Goal: Information Seeking & Learning: Learn about a topic

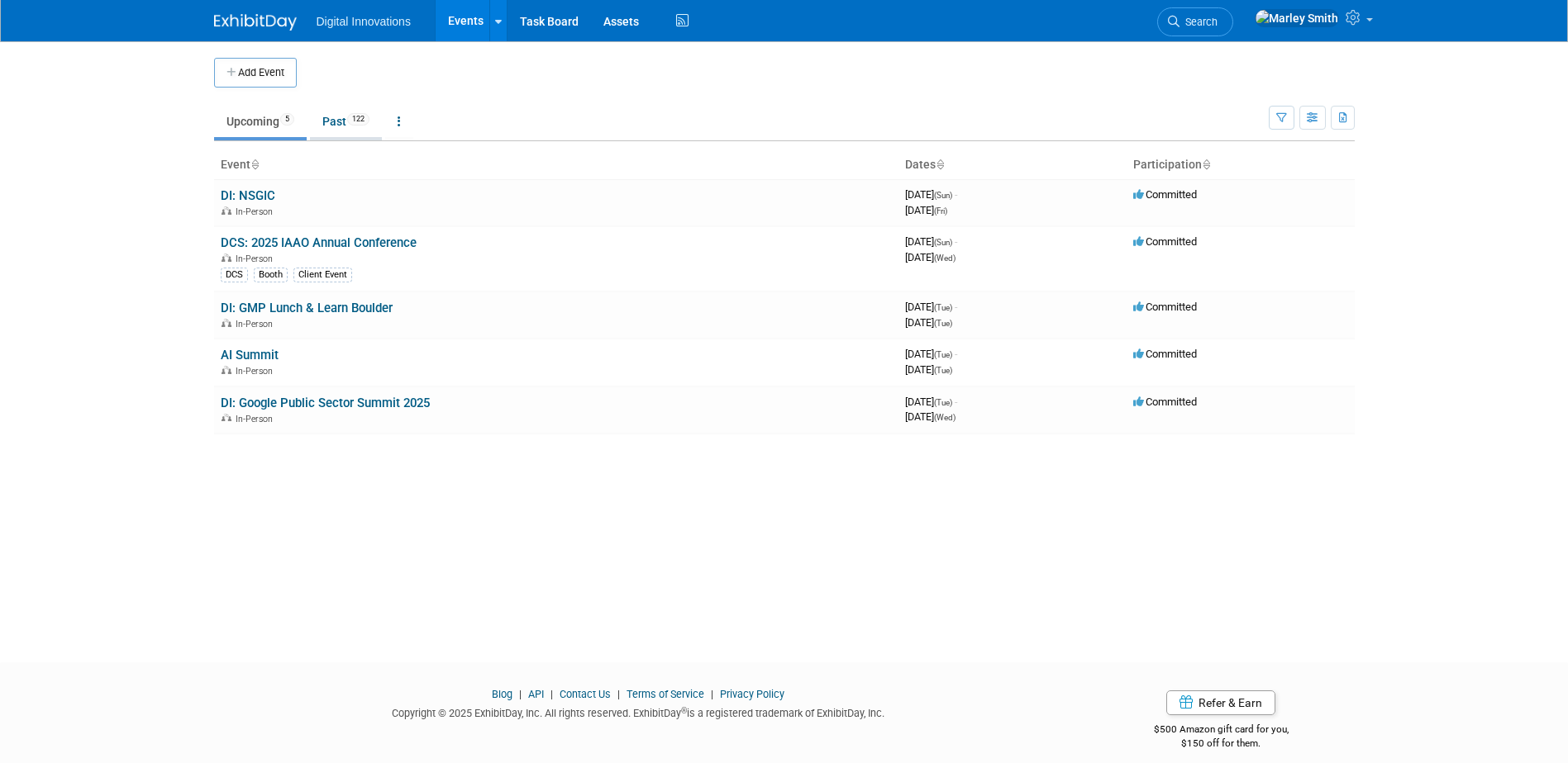
click at [324, 121] on link "Past 122" at bounding box center [346, 121] width 72 height 31
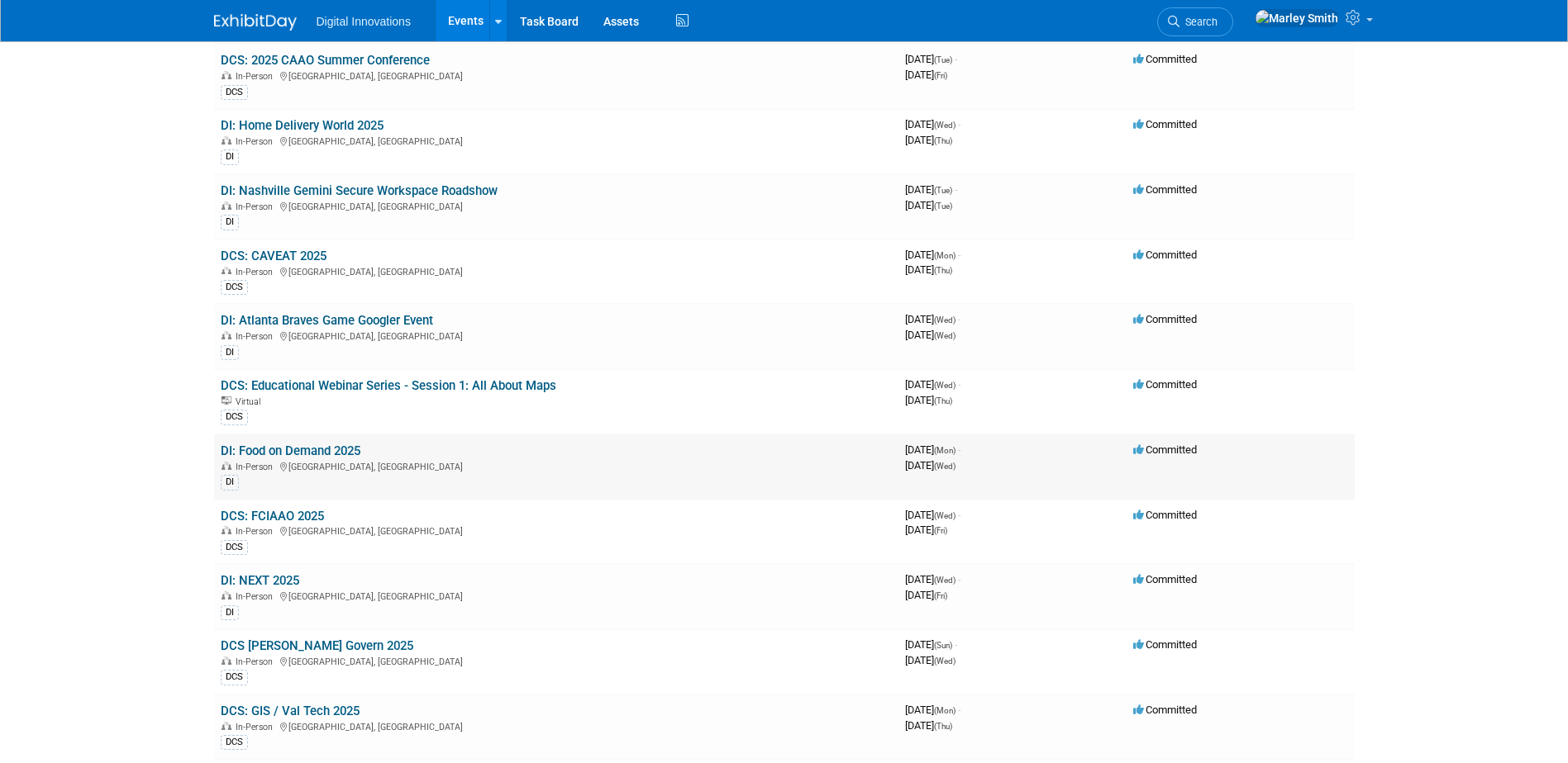
scroll to position [744, 0]
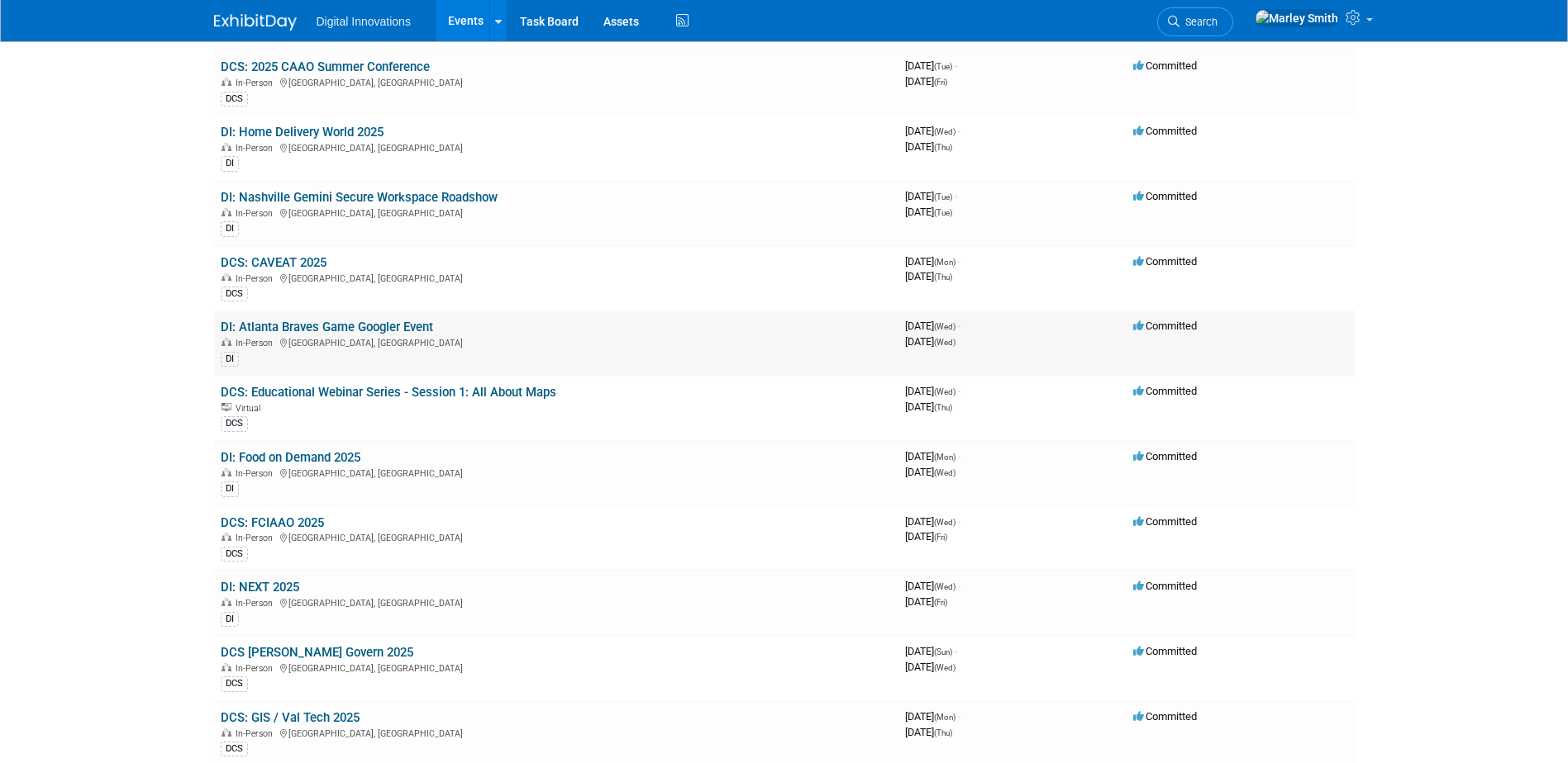
click at [377, 331] on link "DI: Atlanta Braves Game Googler Event" at bounding box center [326, 327] width 213 height 15
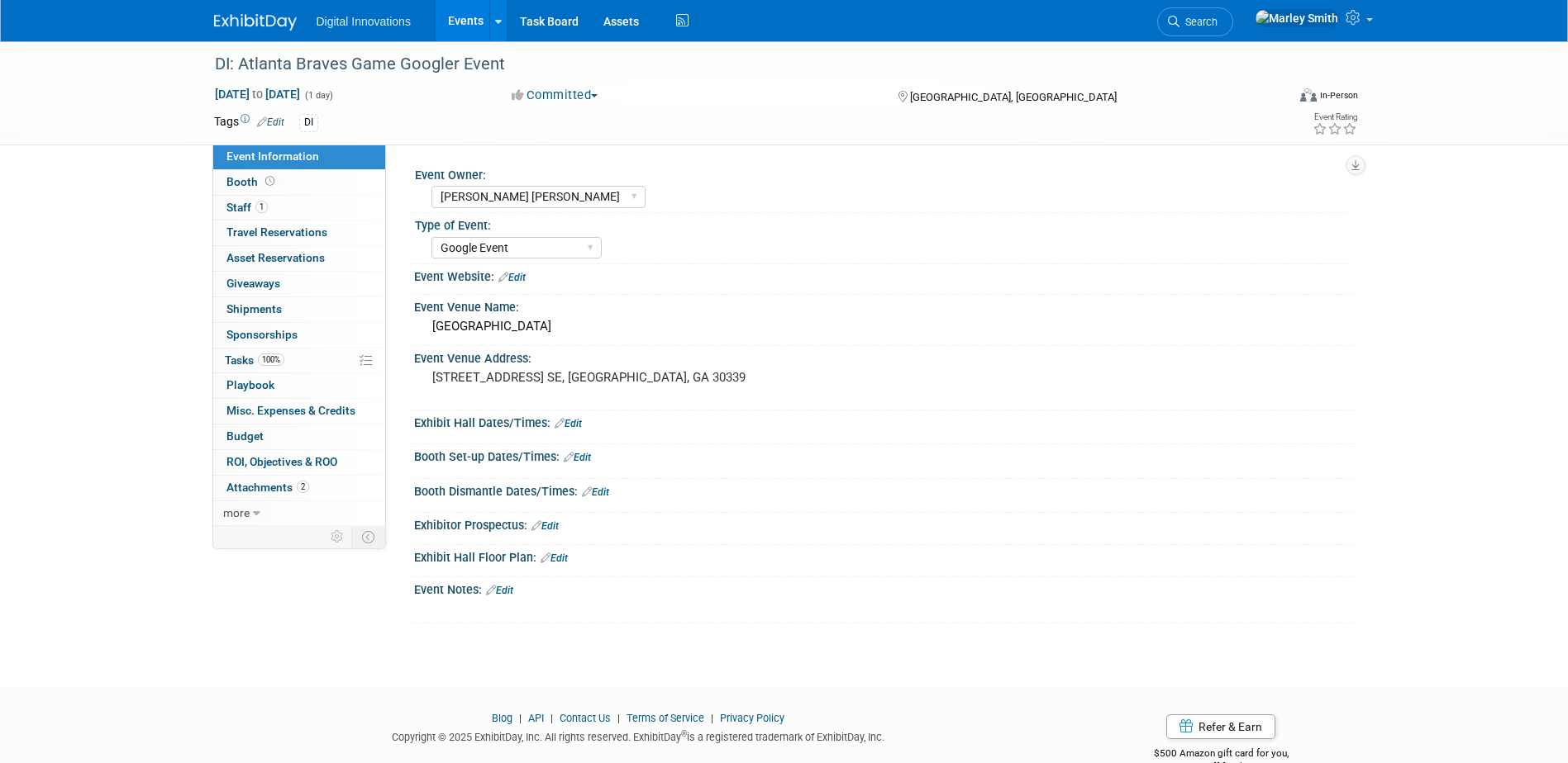
select select "Marley Smith"
select select "Google Event"
click at [342, 205] on link "1 Staff 1" at bounding box center [299, 208] width 172 height 24
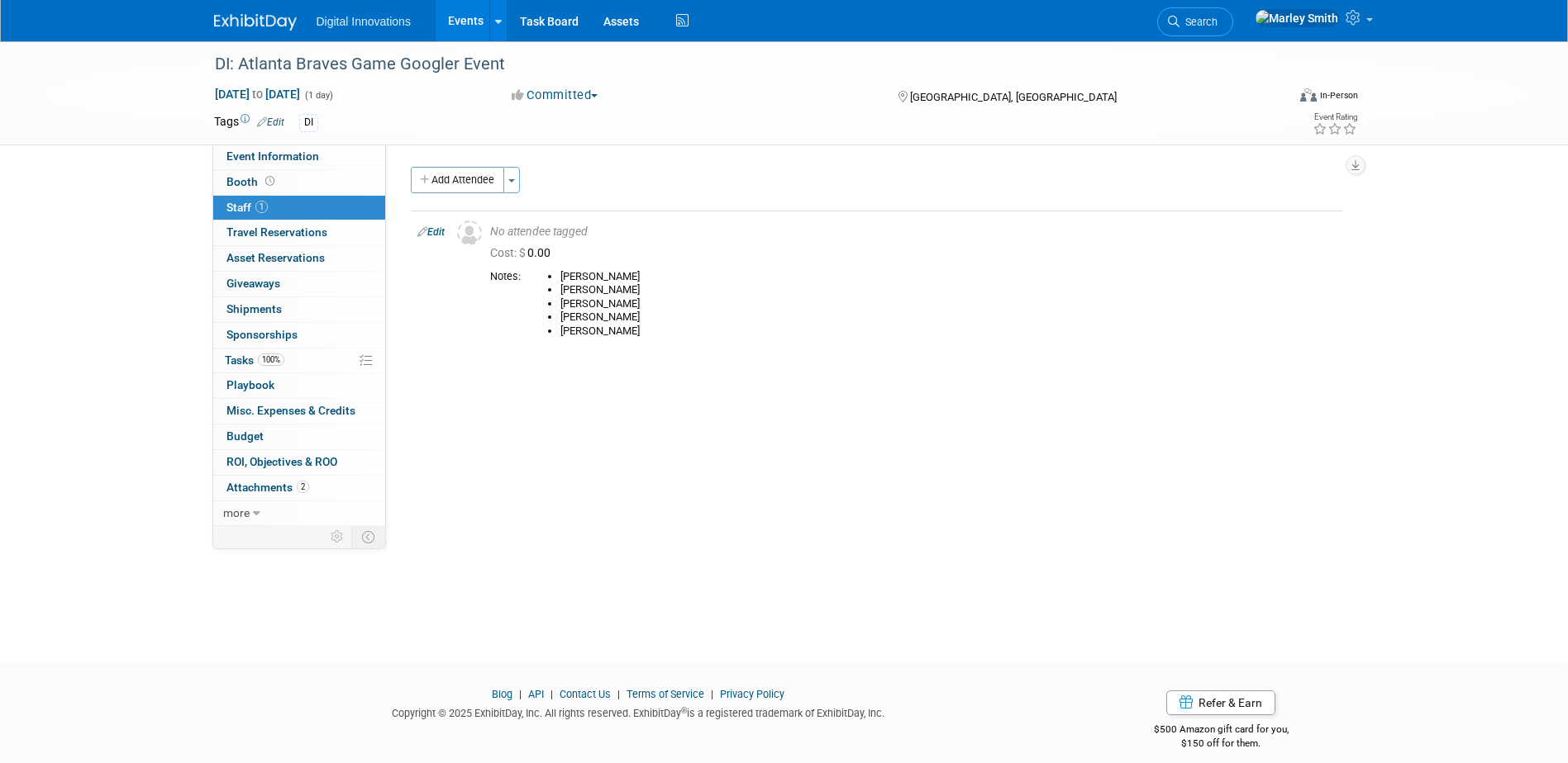
drag, startPoint x: 479, startPoint y: 17, endPoint x: 465, endPoint y: 23, distance: 15.2
click at [478, 17] on link "Events" at bounding box center [465, 20] width 60 height 41
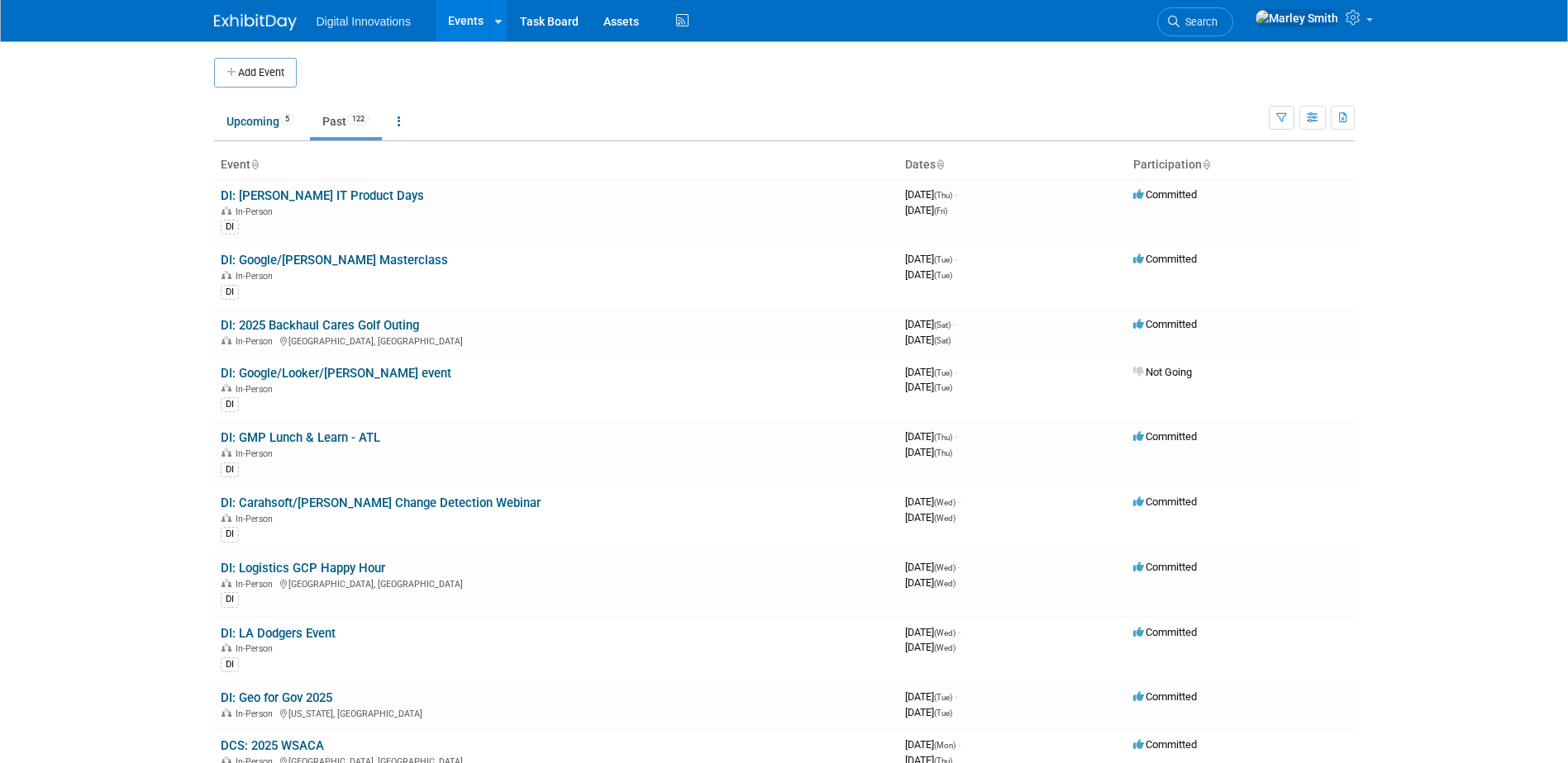
click at [346, 129] on link "Past 122" at bounding box center [346, 121] width 72 height 31
click at [344, 202] on link "DI: [PERSON_NAME] IT Product Days" at bounding box center [322, 196] width 204 height 15
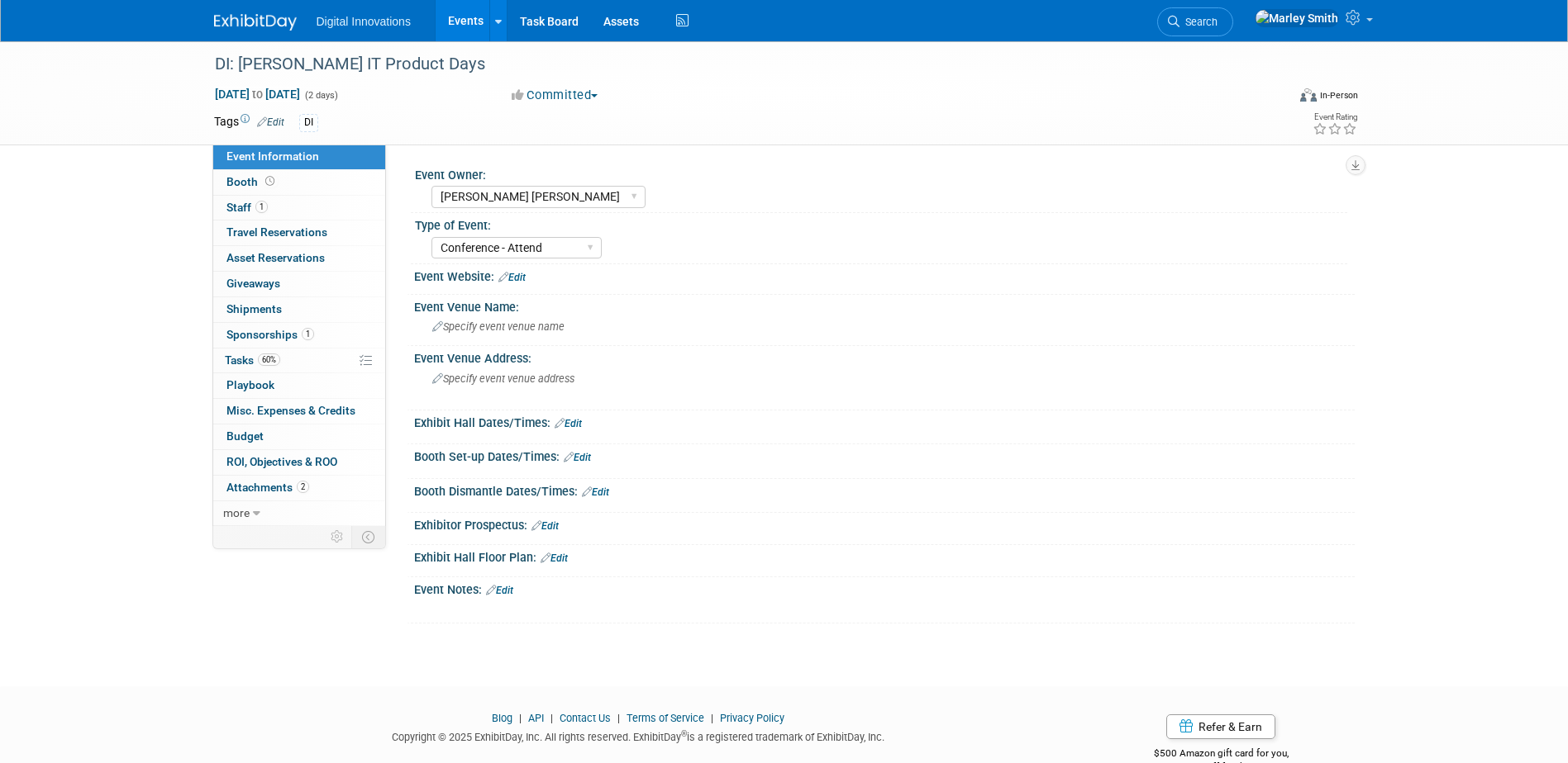
select select "[PERSON_NAME] [PERSON_NAME]"
select select "Conference - Attend"
click at [288, 210] on link "1 Staff 1" at bounding box center [299, 208] width 172 height 24
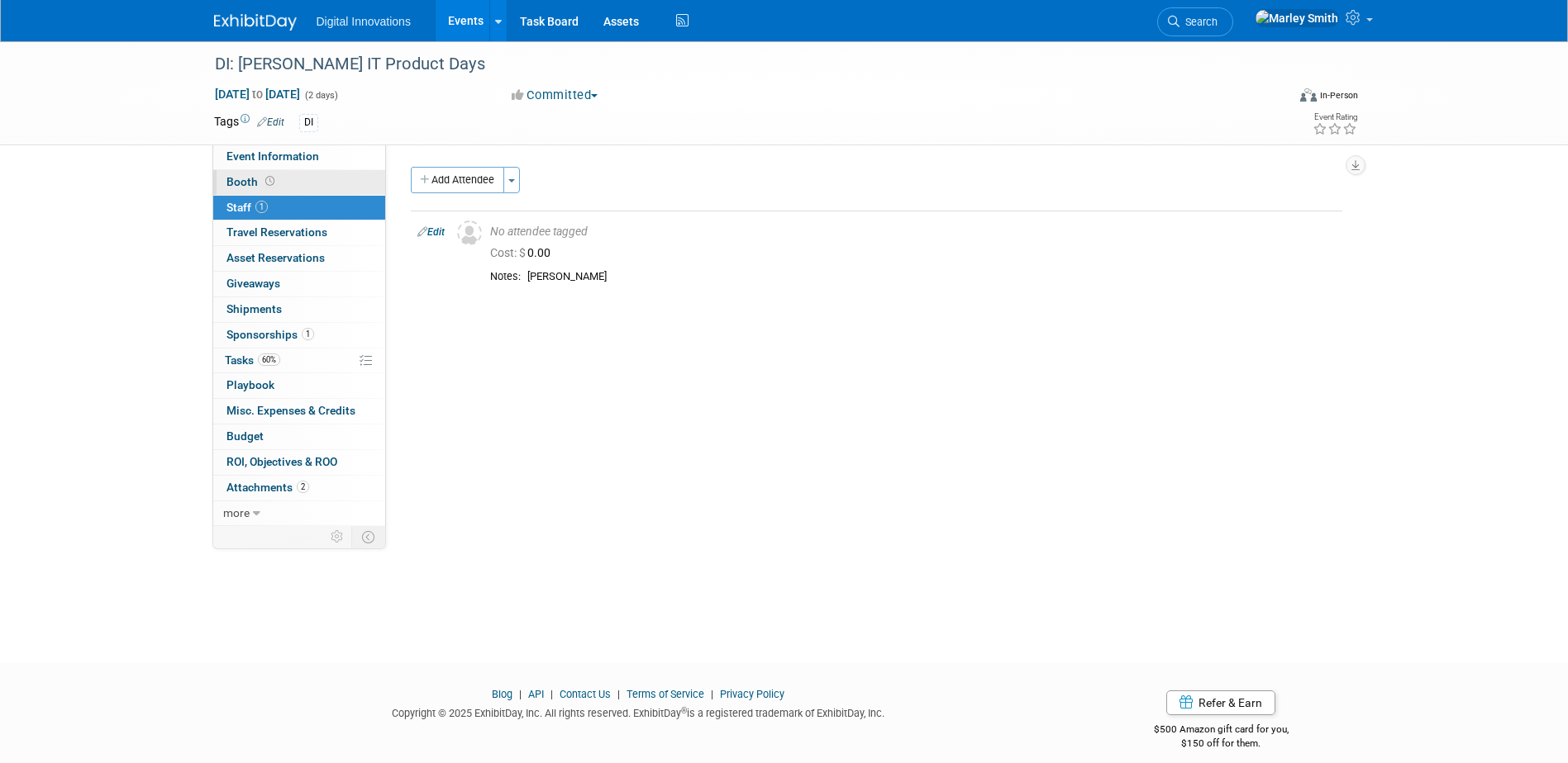
click at [296, 186] on link "Booth" at bounding box center [299, 183] width 172 height 24
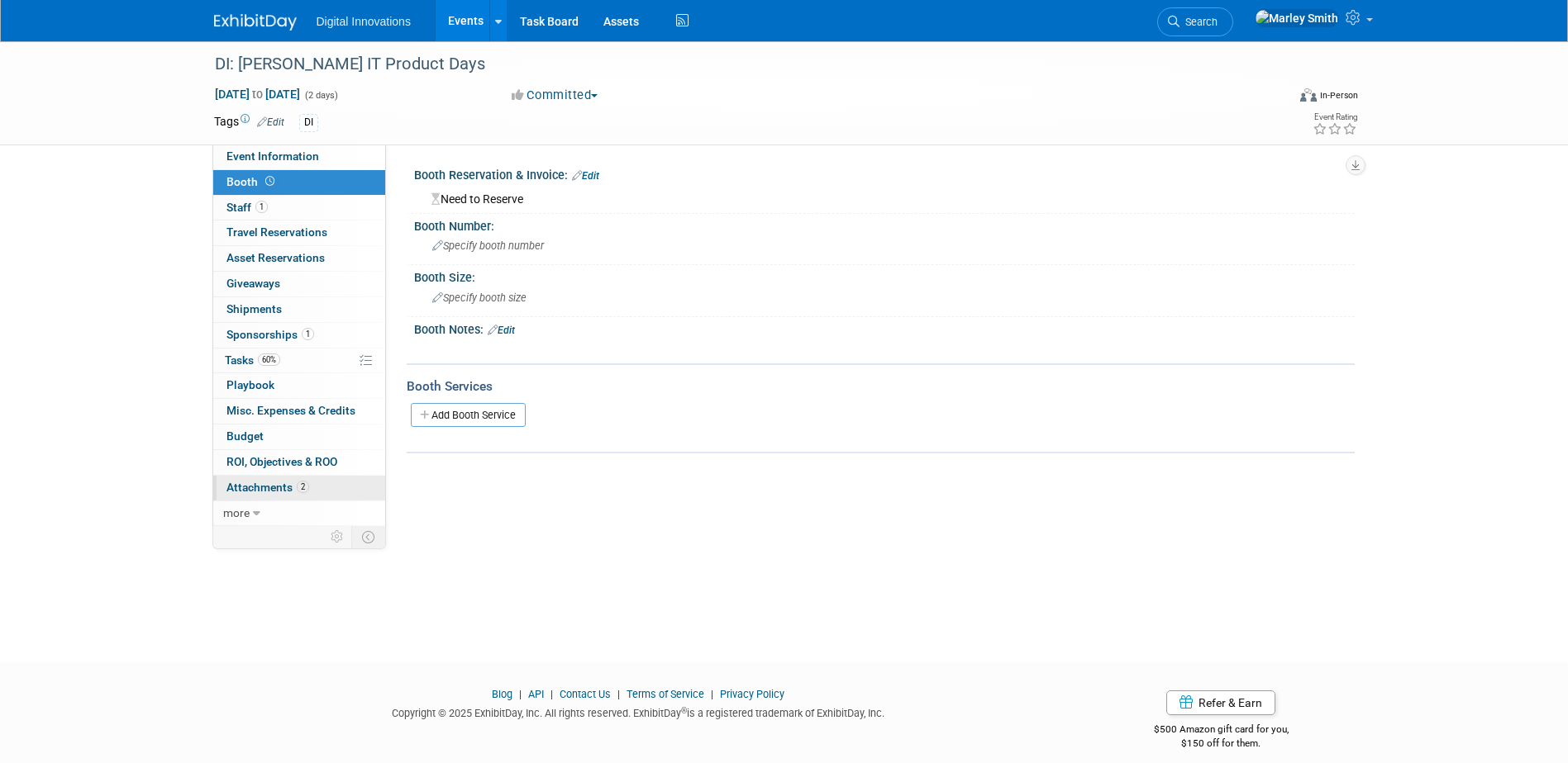
click at [240, 494] on link "2 Attachments 2" at bounding box center [299, 489] width 172 height 24
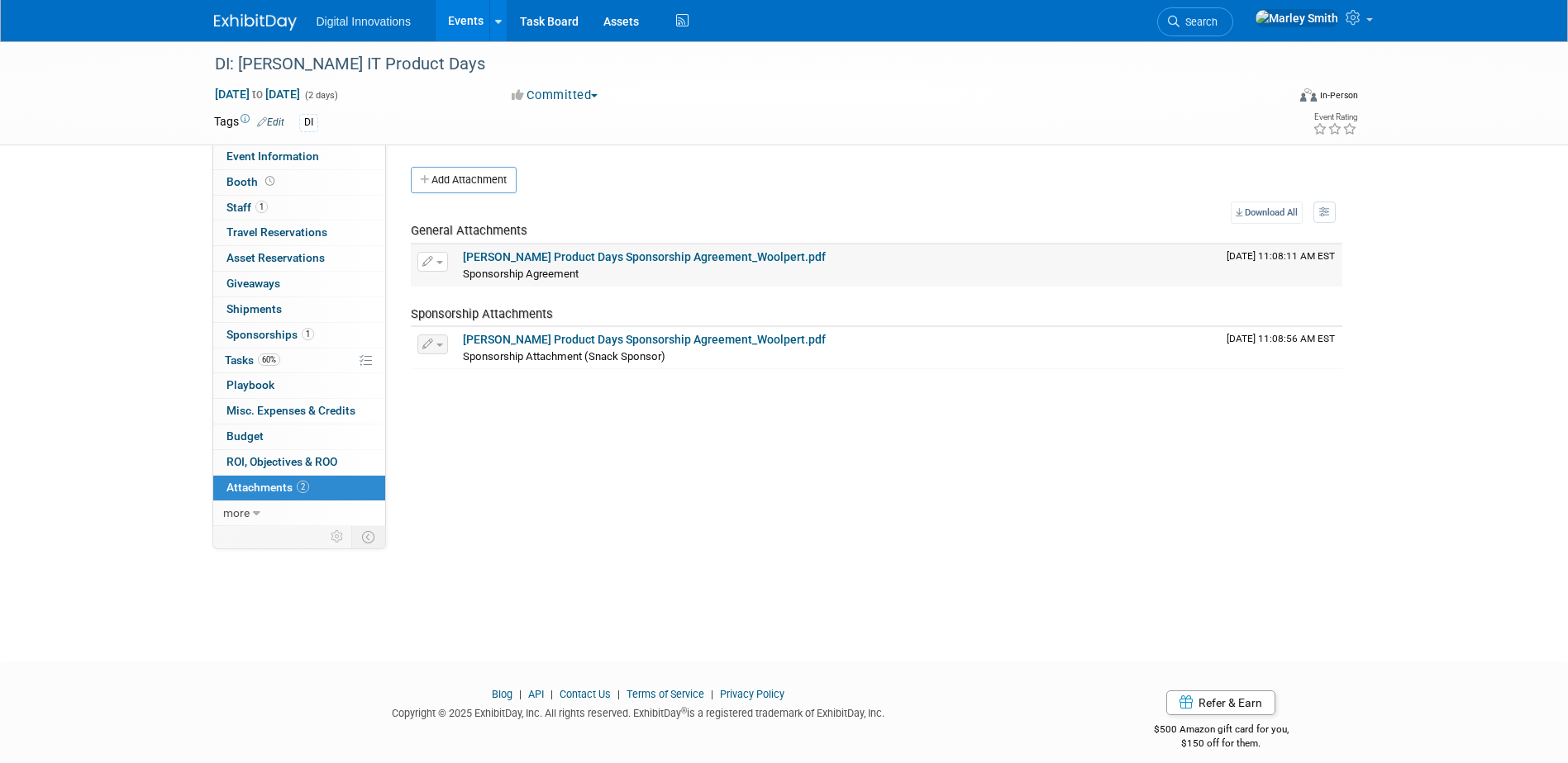
click at [698, 257] on link "Werner Product Days Sponsorship Agreement_Woolpert.pdf" at bounding box center [644, 256] width 363 height 13
click at [449, 28] on link "Events" at bounding box center [465, 20] width 60 height 41
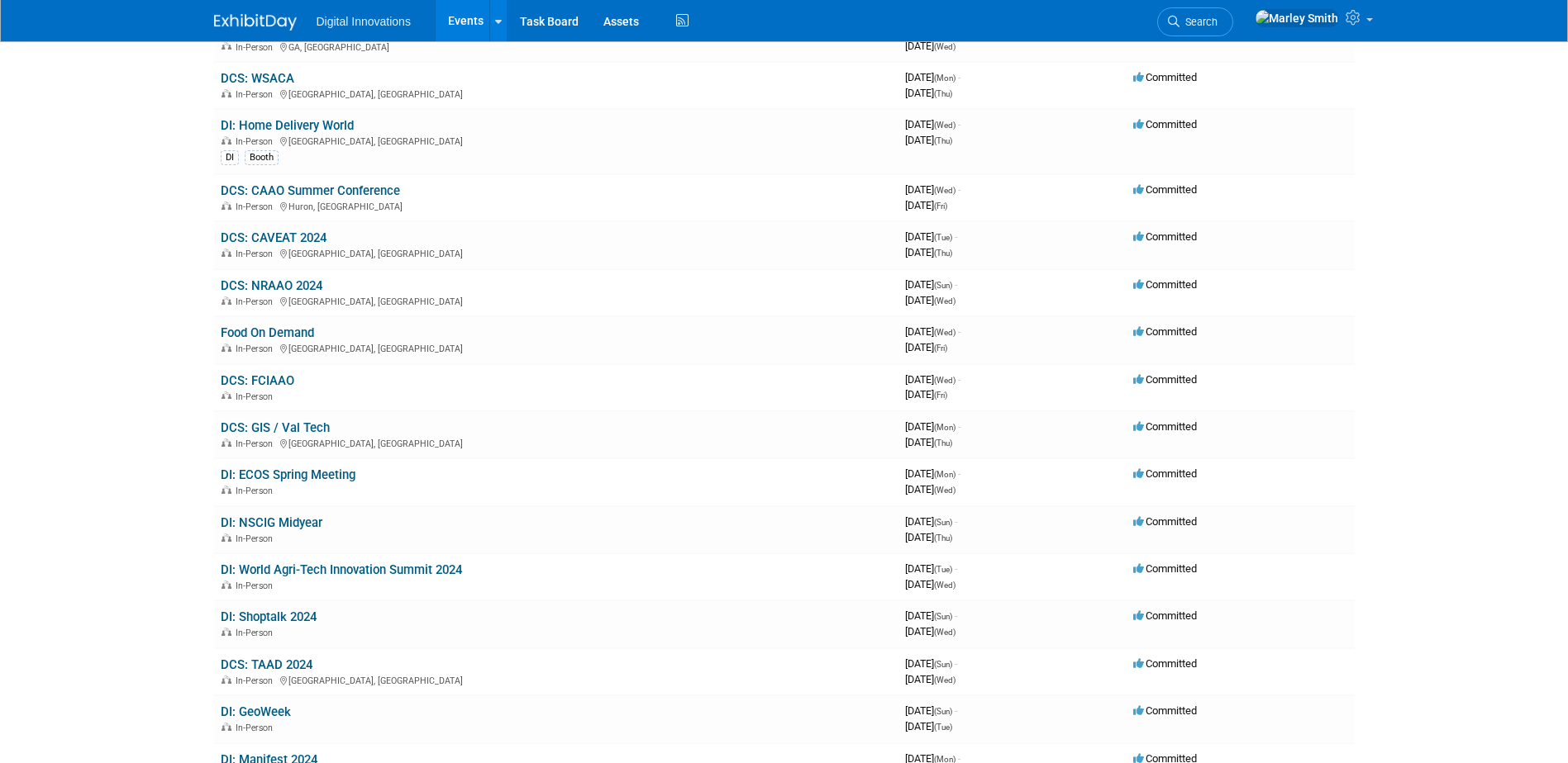
scroll to position [2809, 0]
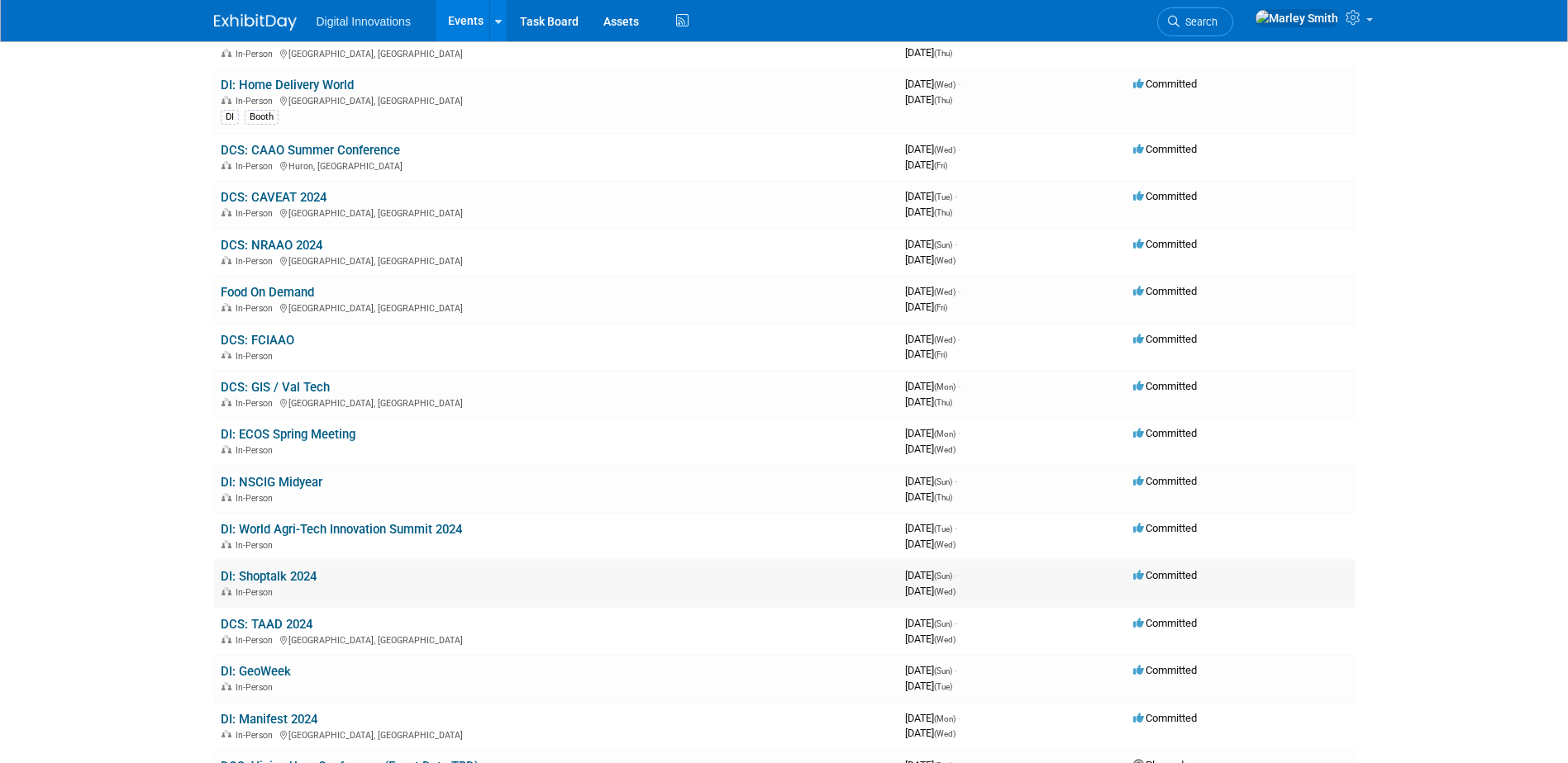
click at [307, 576] on link "DI: Shoptalk 2024" at bounding box center [268, 576] width 96 height 15
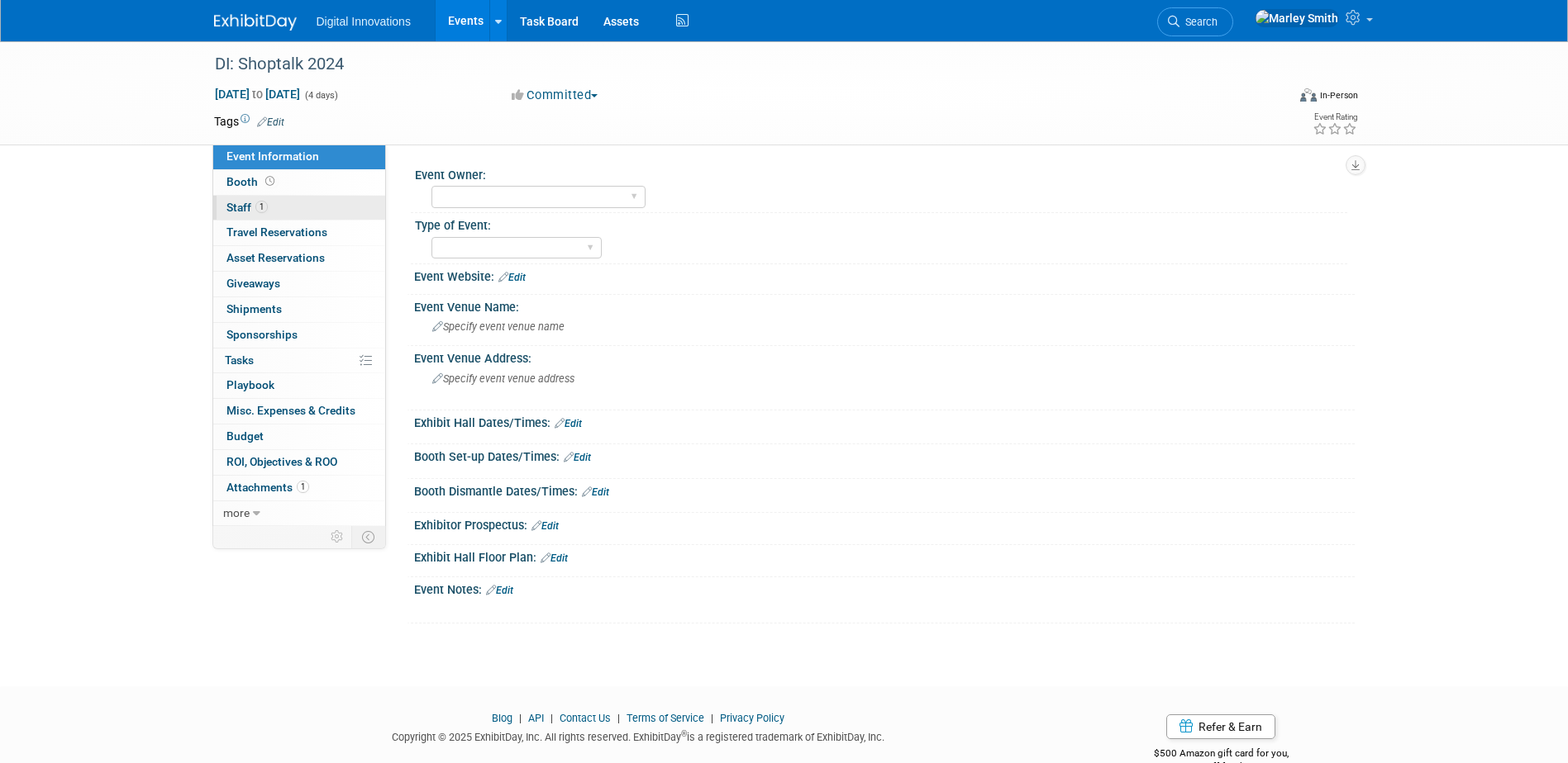
click at [243, 201] on link "1 Staff 1" at bounding box center [299, 208] width 172 height 24
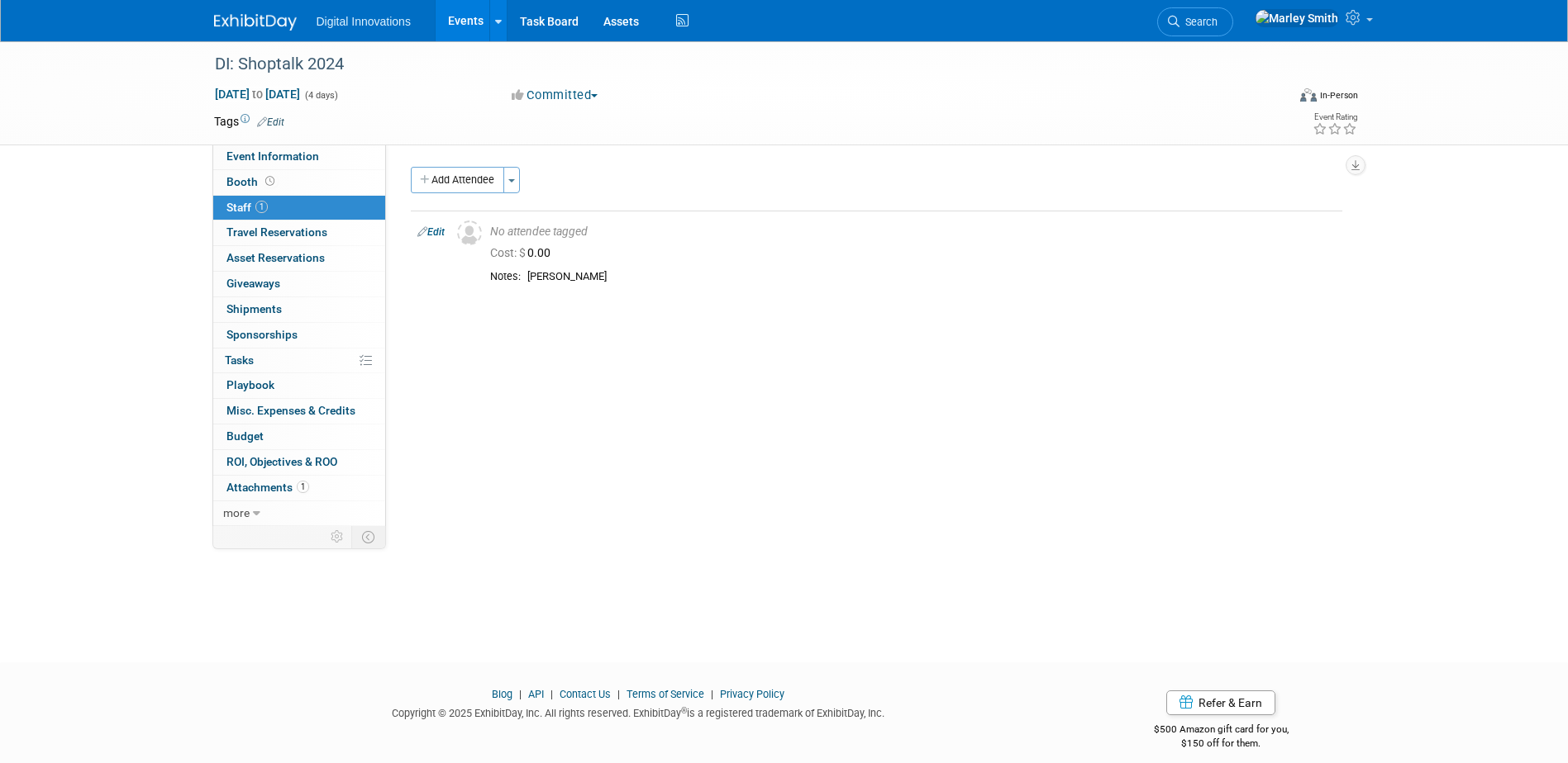
click at [459, 27] on link "Events" at bounding box center [465, 20] width 60 height 41
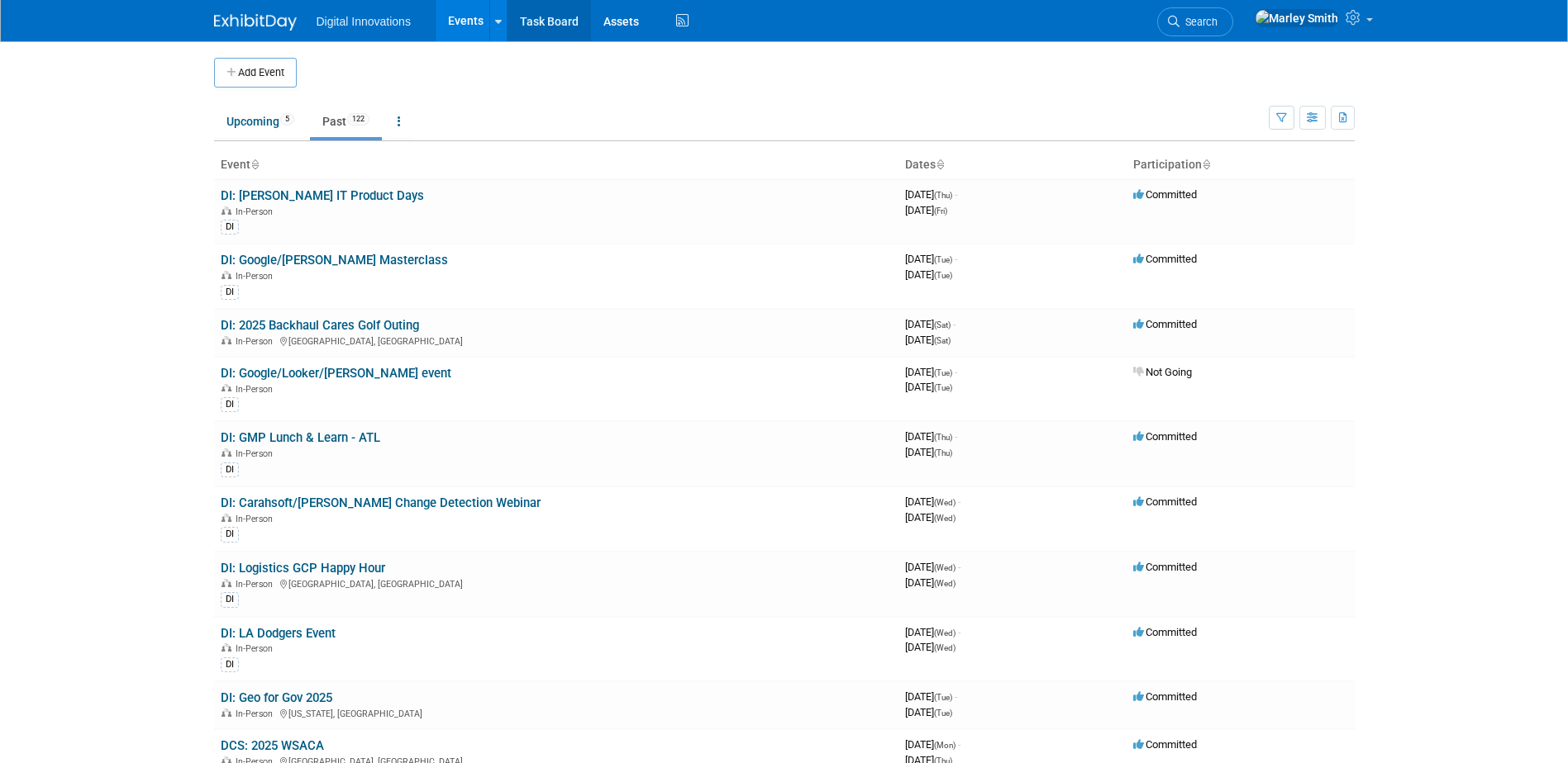
click at [561, 10] on link "Task Board" at bounding box center [548, 20] width 83 height 41
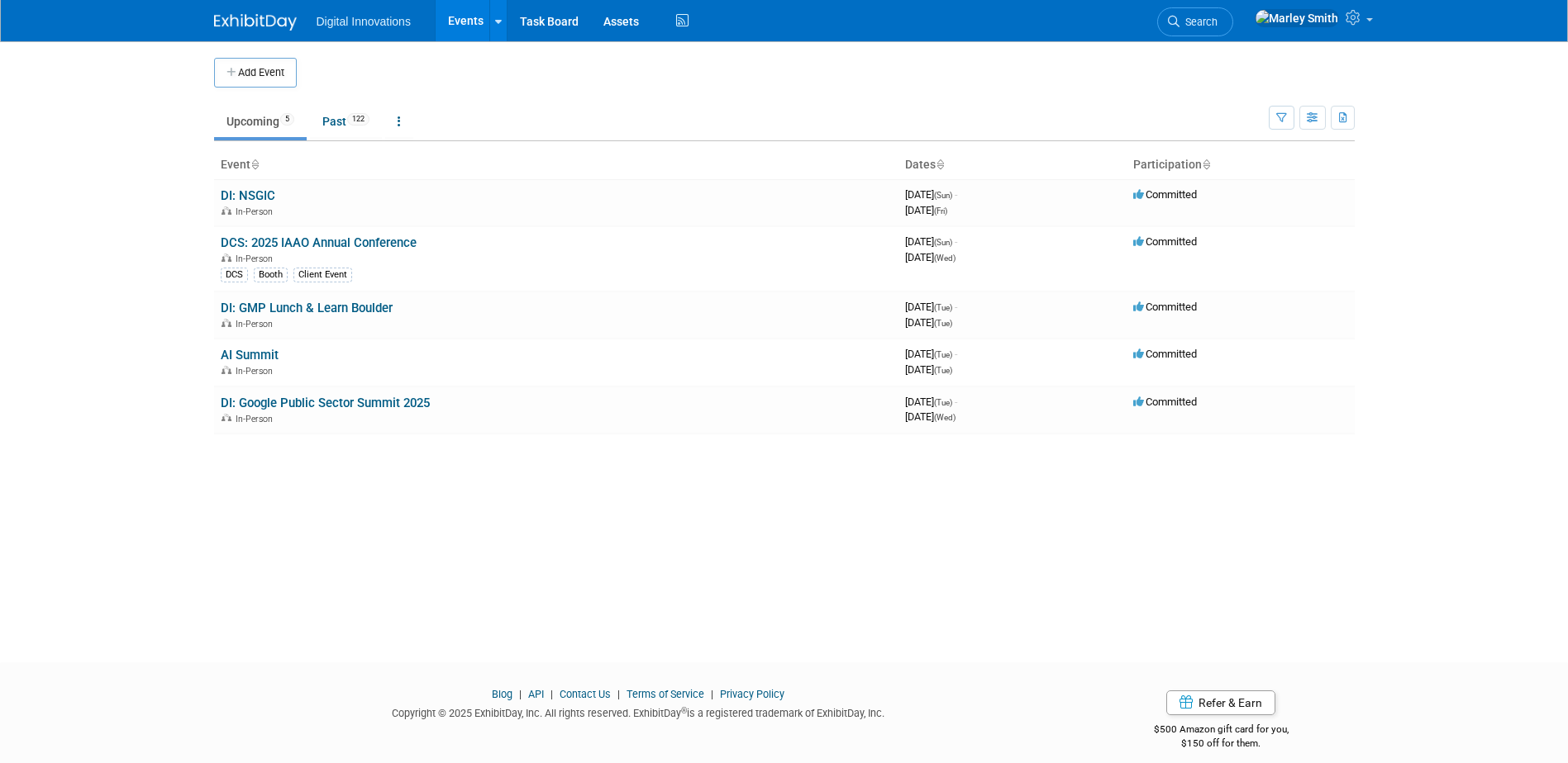
drag, startPoint x: 322, startPoint y: 89, endPoint x: 327, endPoint y: 99, distance: 11.2
click at [327, 99] on td "Upcoming 5 Past 122 All Events 127 Past and Upcoming Grouped Annually Events gr…" at bounding box center [742, 114] width 1055 height 53
click at [348, 121] on link "Past 122" at bounding box center [346, 121] width 72 height 31
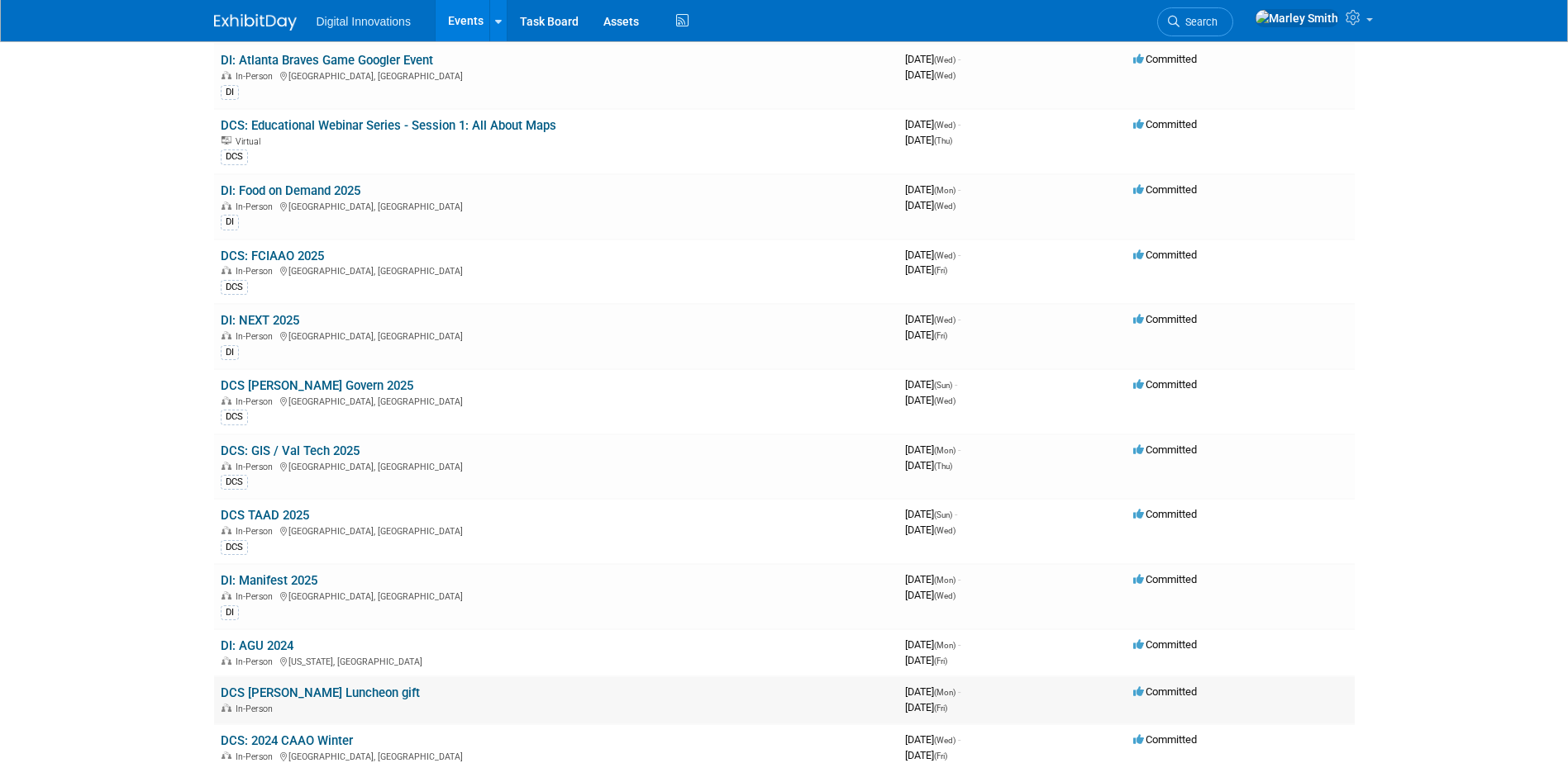
scroll to position [991, 0]
